Goal: Communication & Community: Participate in discussion

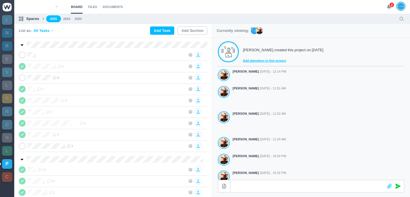
scroll to position [159, 0]
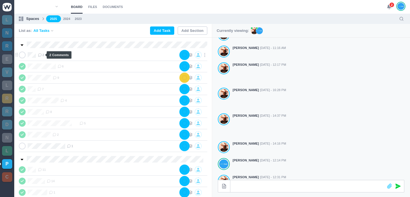
click at [40, 55] on use at bounding box center [39, 54] width 3 height 3
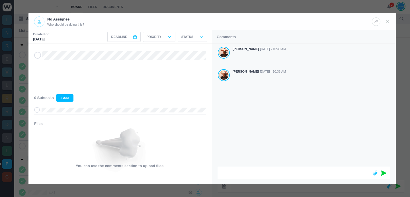
click at [314, 7] on div at bounding box center [205, 98] width 410 height 197
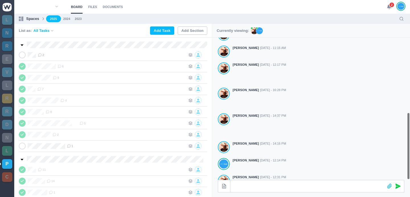
click at [390, 8] on icon at bounding box center [388, 6] width 5 height 5
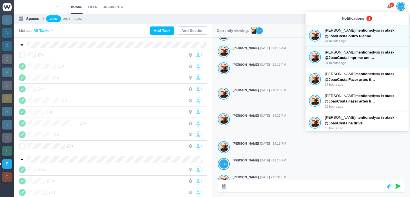
click at [389, 6] on span "2" at bounding box center [392, 5] width 6 height 6
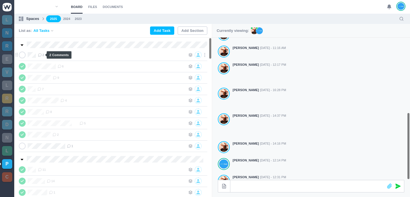
click at [40, 55] on icon at bounding box center [40, 55] width 4 height 4
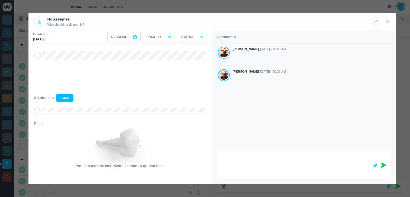
click at [383, 165] on icon at bounding box center [383, 164] width 5 height 5
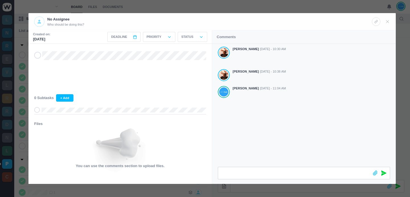
click at [267, 3] on div at bounding box center [205, 98] width 410 height 197
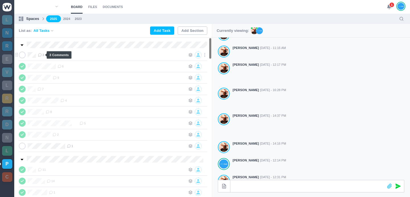
click at [41, 54] on icon at bounding box center [40, 55] width 4 height 4
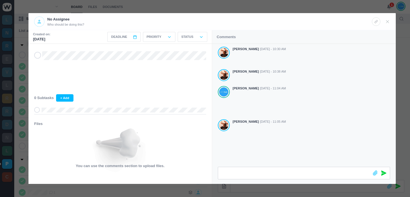
click at [368, 4] on div at bounding box center [205, 98] width 410 height 197
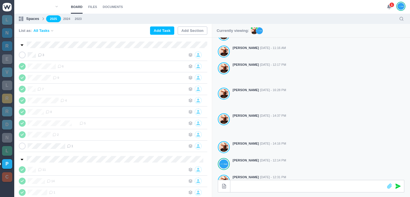
click at [390, 3] on span "1" at bounding box center [392, 5] width 6 height 6
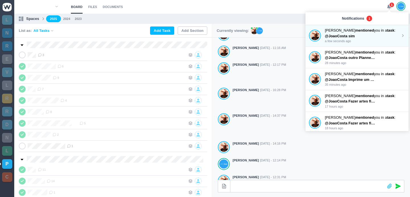
click at [360, 32] on strong "mentioned" at bounding box center [364, 30] width 19 height 4
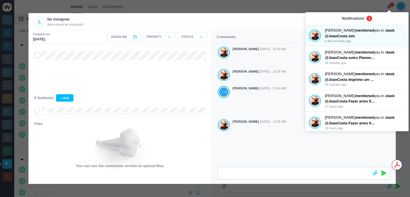
click at [341, 7] on div at bounding box center [205, 98] width 410 height 197
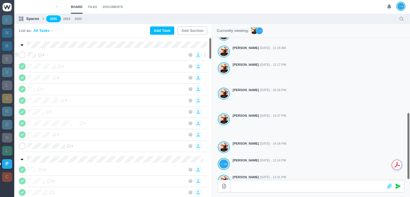
click at [41, 54] on icon at bounding box center [40, 55] width 4 height 4
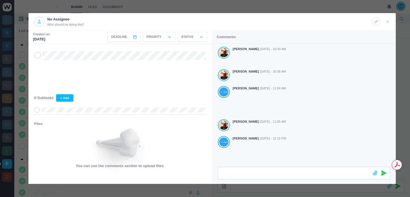
click at [192, 7] on div at bounding box center [205, 98] width 410 height 197
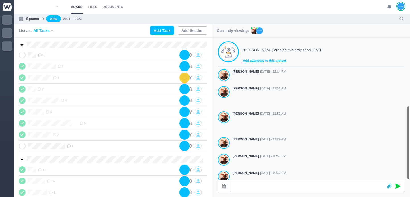
scroll to position [159, 0]
